Goal: Obtain resource: Download file/media

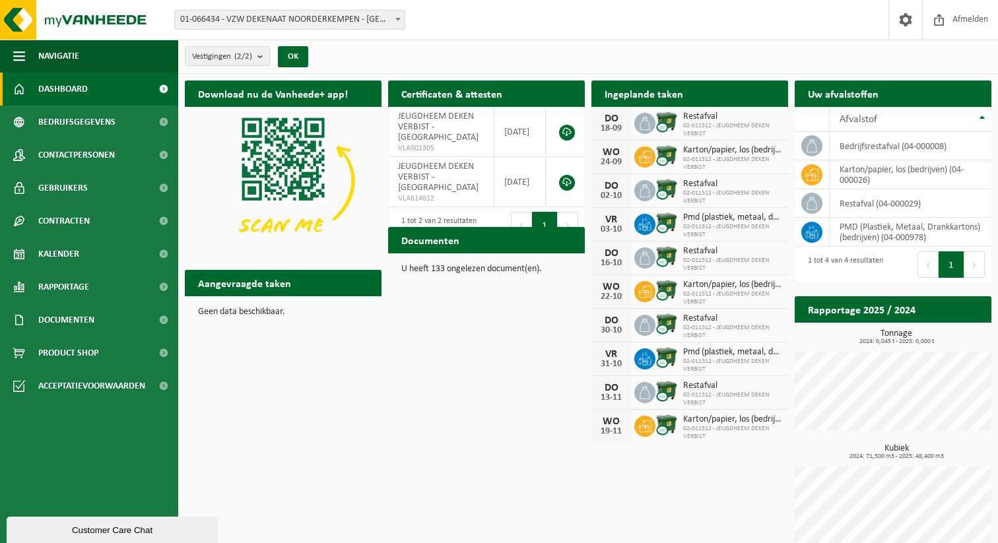
click at [443, 246] on h2 "Documenten" at bounding box center [430, 240] width 85 height 26
click at [79, 282] on span "Rapportage" at bounding box center [63, 287] width 51 height 33
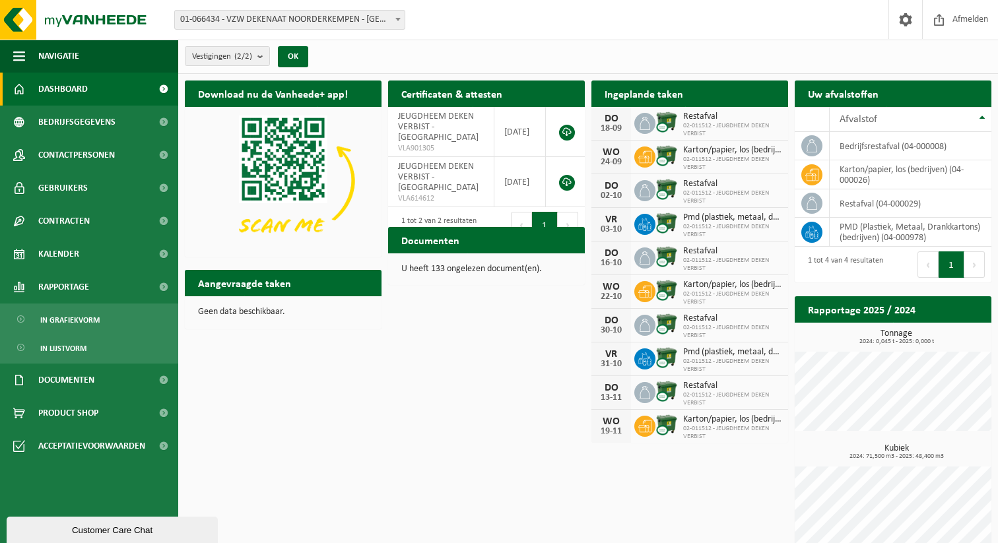
click at [165, 85] on span at bounding box center [164, 89] width 30 height 33
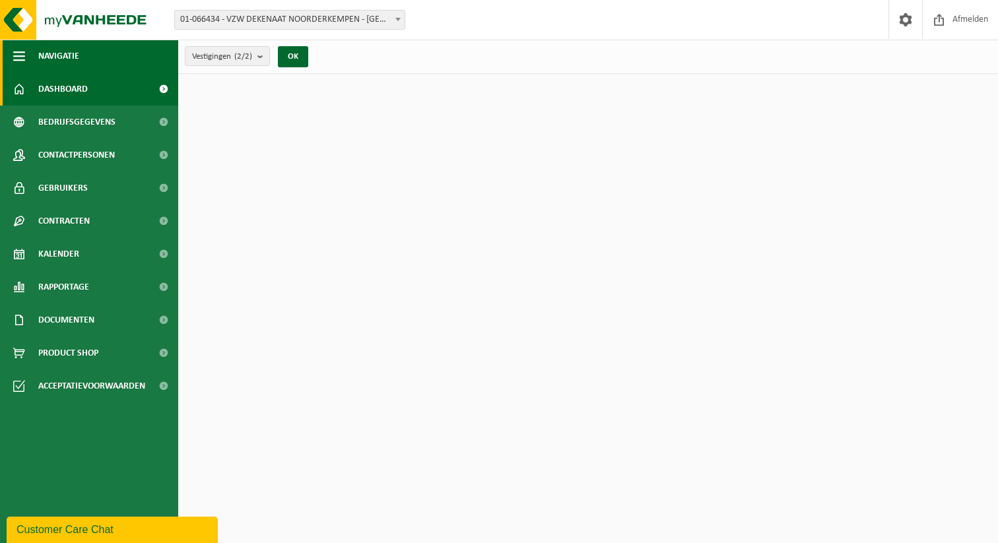
click at [14, 56] on span "button" at bounding box center [19, 56] width 12 height 33
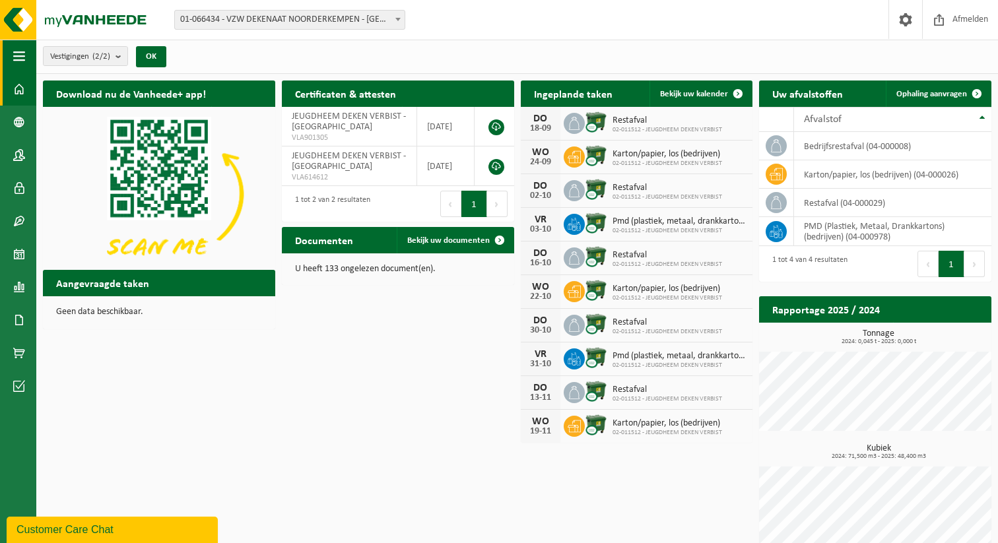
click at [14, 56] on span "button" at bounding box center [19, 56] width 12 height 33
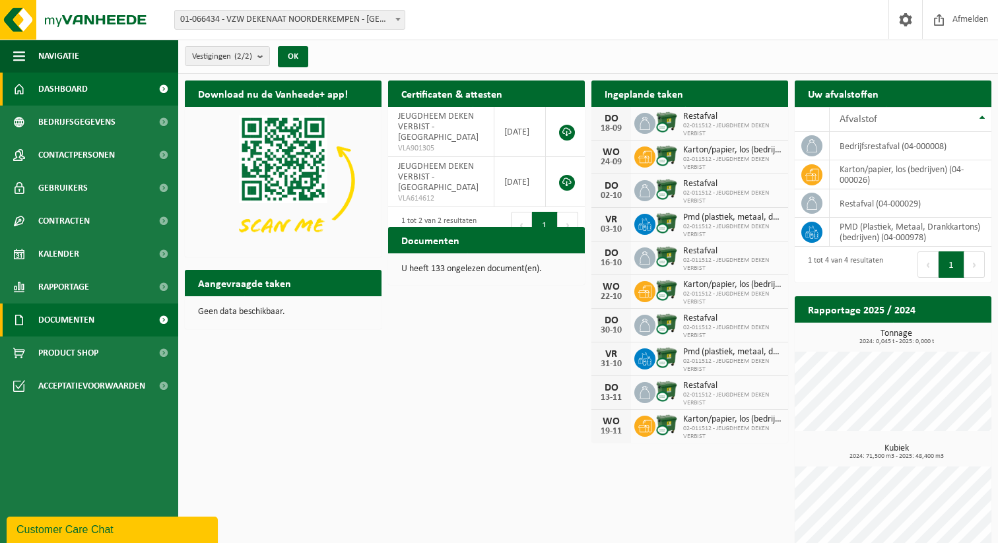
click at [135, 323] on link "Documenten" at bounding box center [89, 320] width 178 height 33
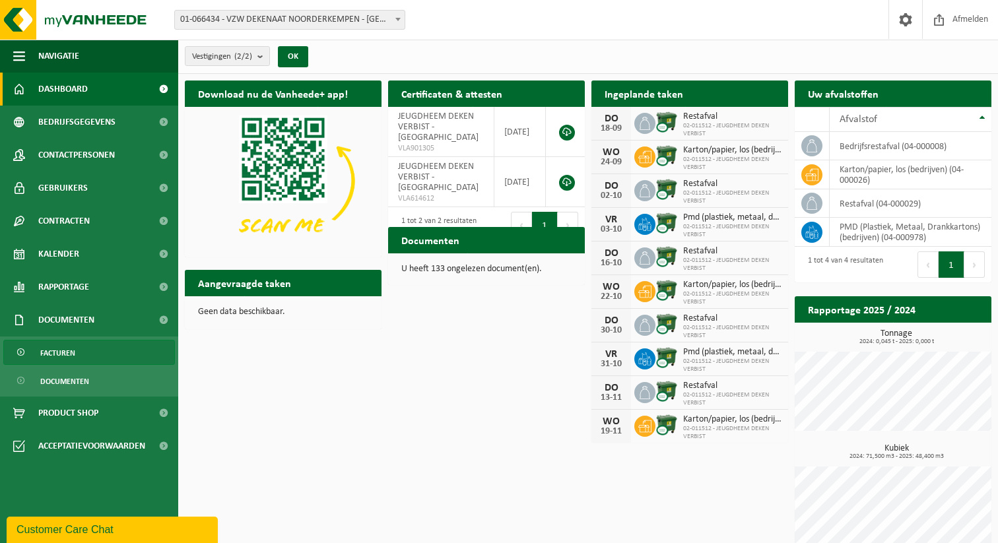
click at [63, 355] on span "Facturen" at bounding box center [57, 353] width 35 height 25
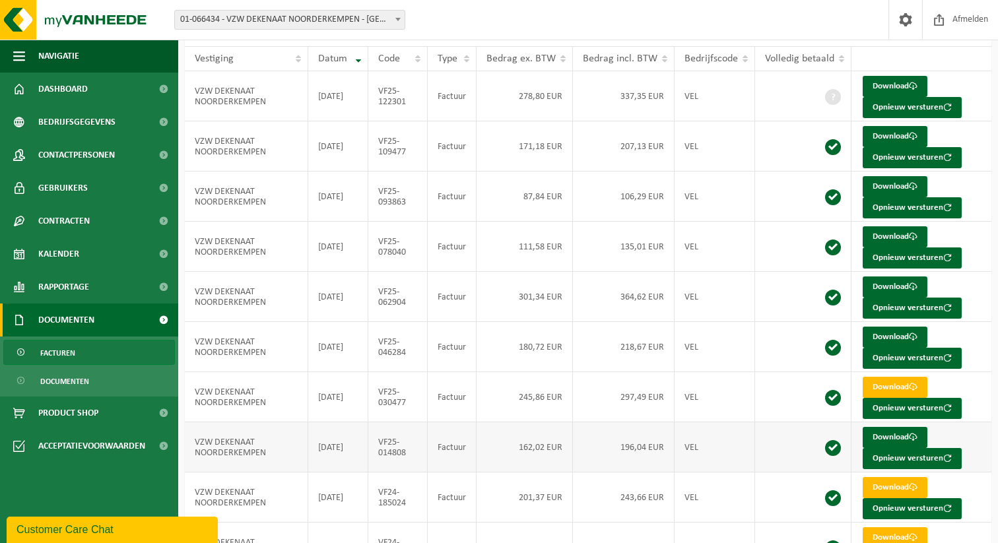
scroll to position [149, 0]
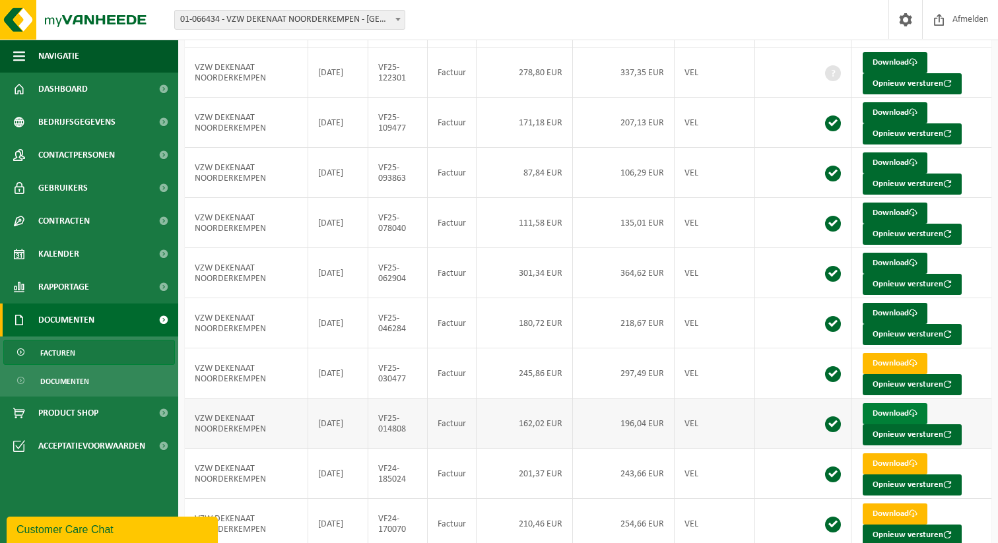
click at [880, 418] on link "Download" at bounding box center [895, 413] width 65 height 21
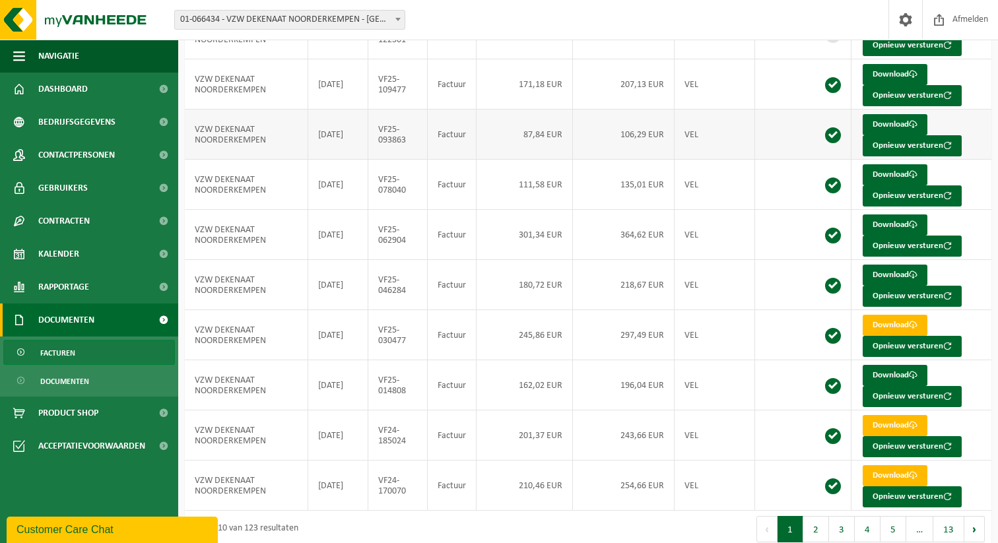
scroll to position [195, 0]
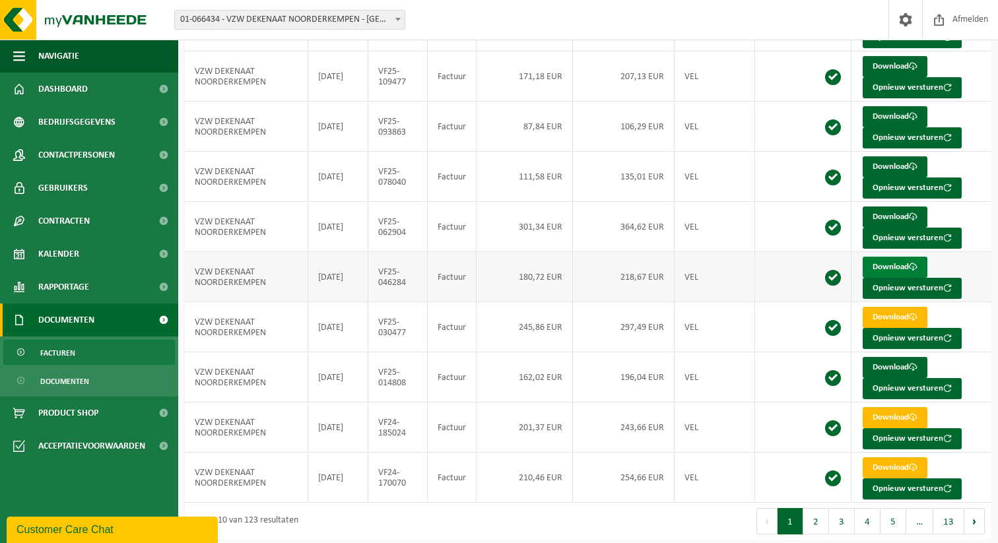
click at [885, 265] on link "Download" at bounding box center [895, 267] width 65 height 21
